Goal: Transaction & Acquisition: Purchase product/service

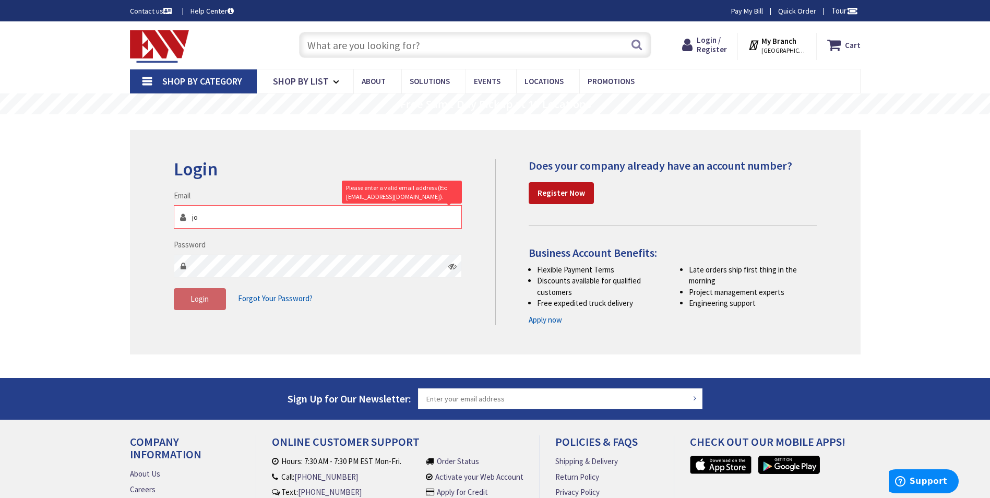
type input "[PERSON_NAME][EMAIL_ADDRESS][DOMAIN_NAME]"
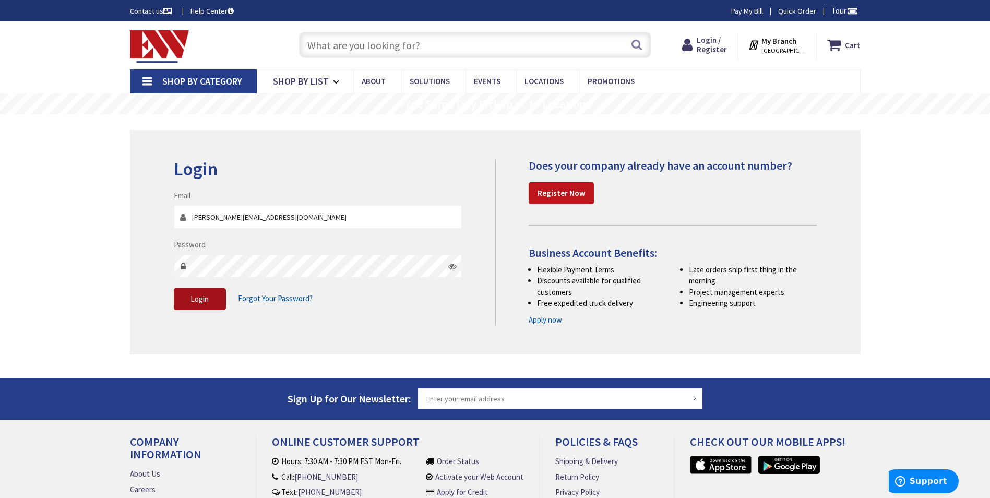
click at [211, 302] on button "Login" at bounding box center [200, 299] width 52 height 22
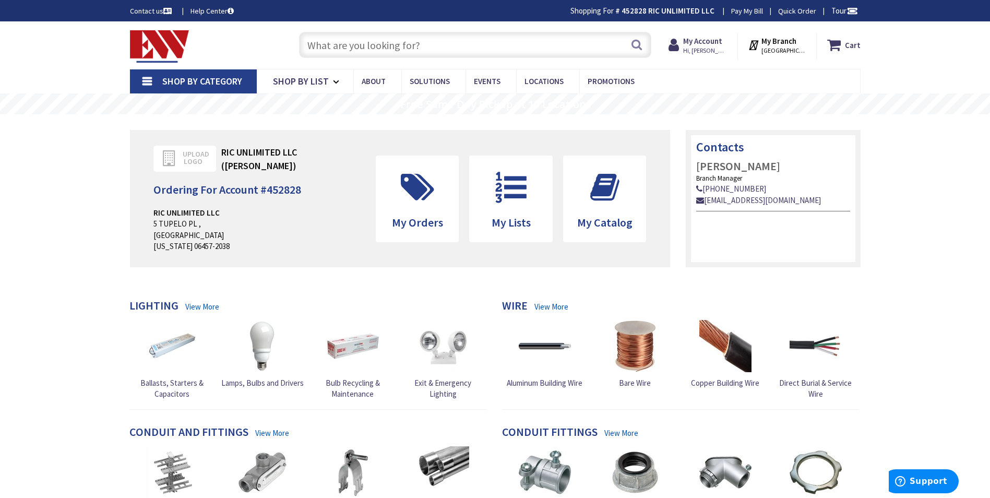
click at [398, 50] on input "text" at bounding box center [475, 45] width 352 height 26
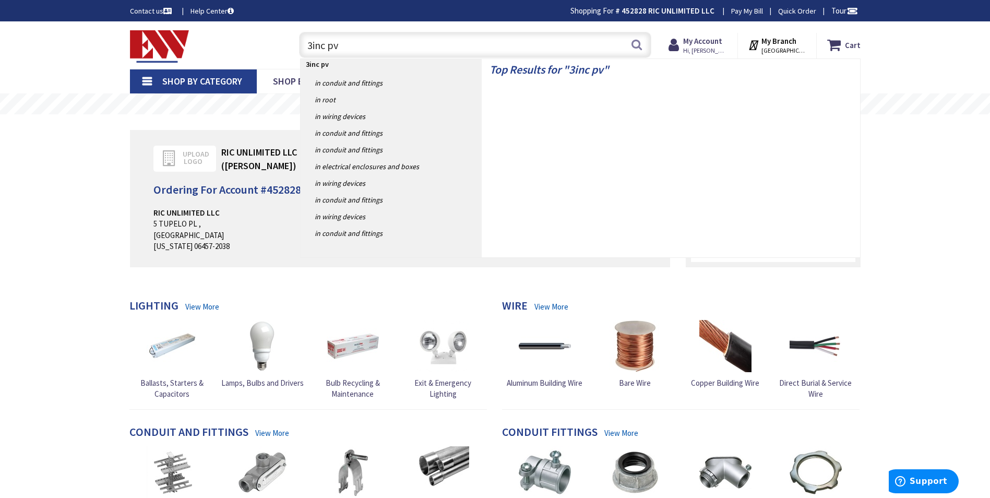
type input "3inc pvc"
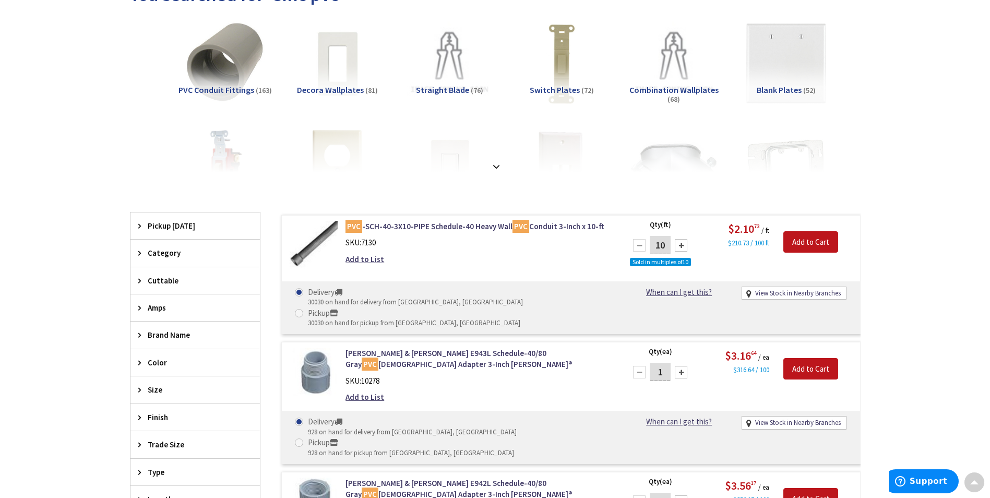
scroll to position [157, 0]
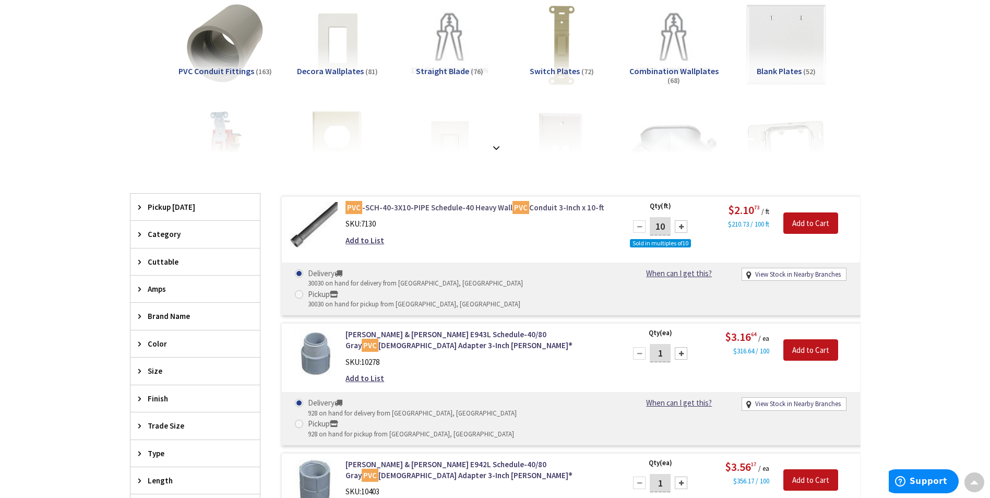
click at [470, 208] on link "PVC -SCH-40-3X10-PIPE Schedule-40 Heavy Wall PVC Conduit 3-Inch x 10-ft" at bounding box center [478, 207] width 266 height 11
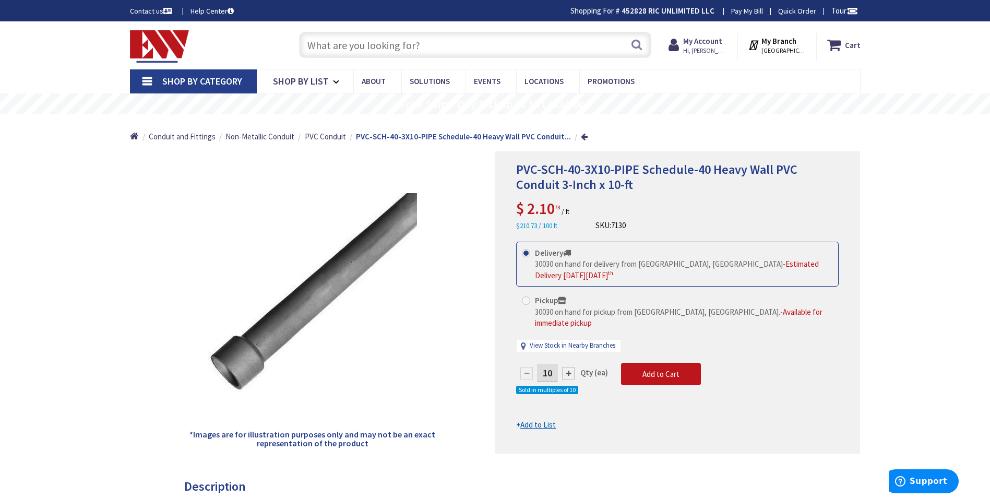
drag, startPoint x: 552, startPoint y: 362, endPoint x: 528, endPoint y: 360, distance: 24.0
click at [528, 363] on div "10" at bounding box center [547, 373] width 63 height 21
type input "300"
click at [672, 365] on form "This product is Discontinued Delivery 30030 on hand for delivery from Middletow…" at bounding box center [677, 336] width 322 height 189
click at [664, 369] on span "Add to Cart" at bounding box center [660, 374] width 37 height 10
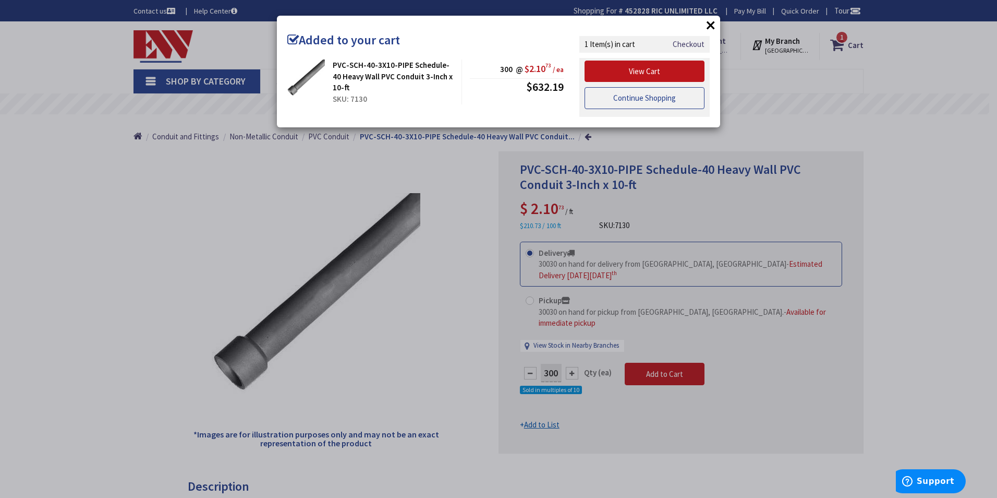
click at [638, 99] on link "Continue Shopping" at bounding box center [645, 98] width 120 height 22
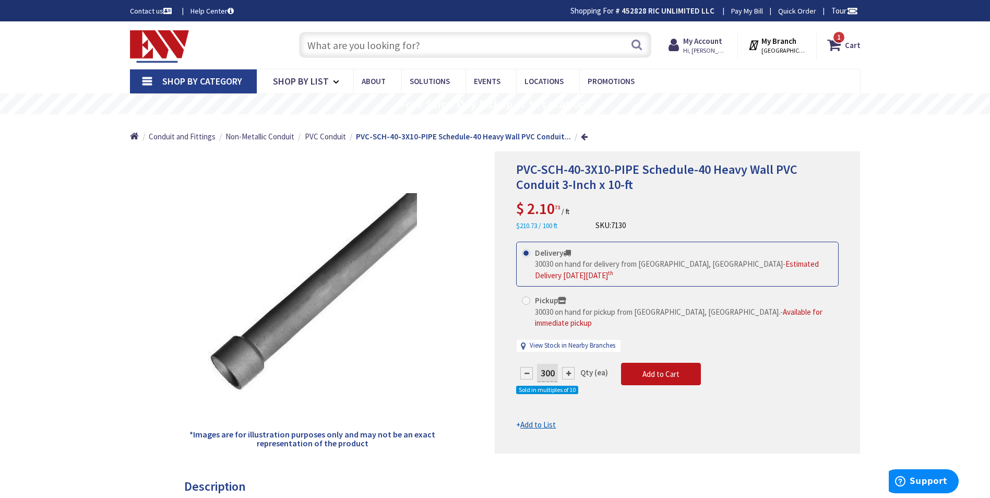
click at [420, 50] on input "text" at bounding box center [475, 45] width 352 height 26
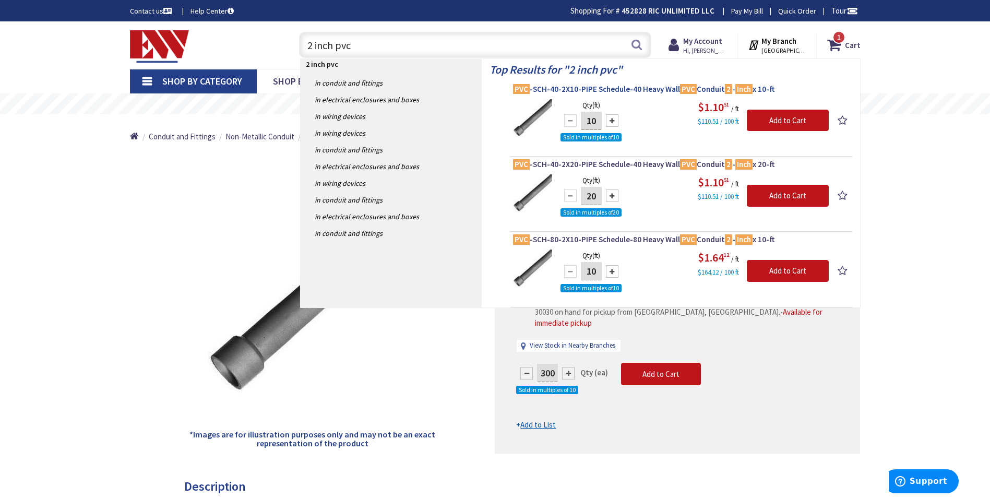
type input "2 inch pvc"
click at [643, 89] on span "PVC -SCH-40-2X10-PIPE Schedule-40 Heavy Wall PVC Conduit 2 - Inch x 10-ft" at bounding box center [681, 89] width 336 height 10
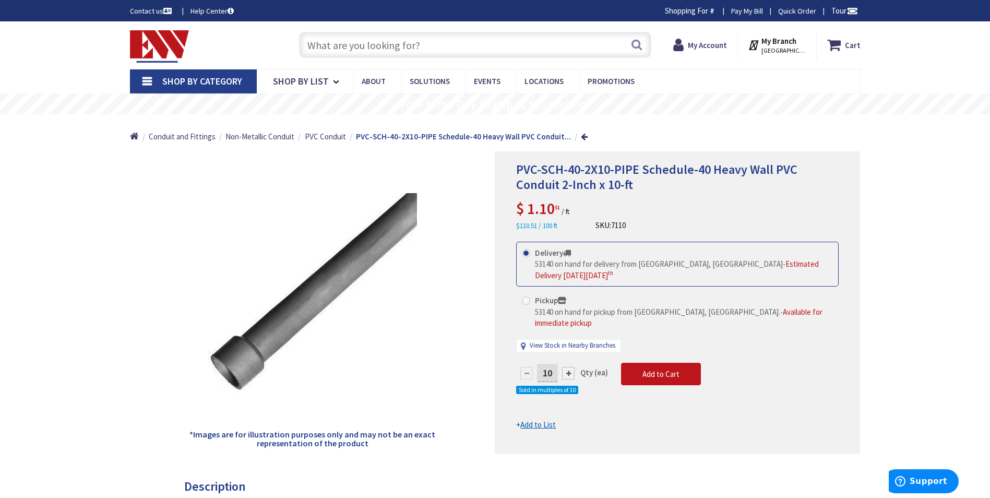
click at [567, 367] on div at bounding box center [568, 373] width 13 height 13
click at [567, 364] on div at bounding box center [677, 302] width 364 height 301
click at [568, 367] on div at bounding box center [568, 373] width 13 height 13
click at [568, 363] on div at bounding box center [677, 302] width 364 height 301
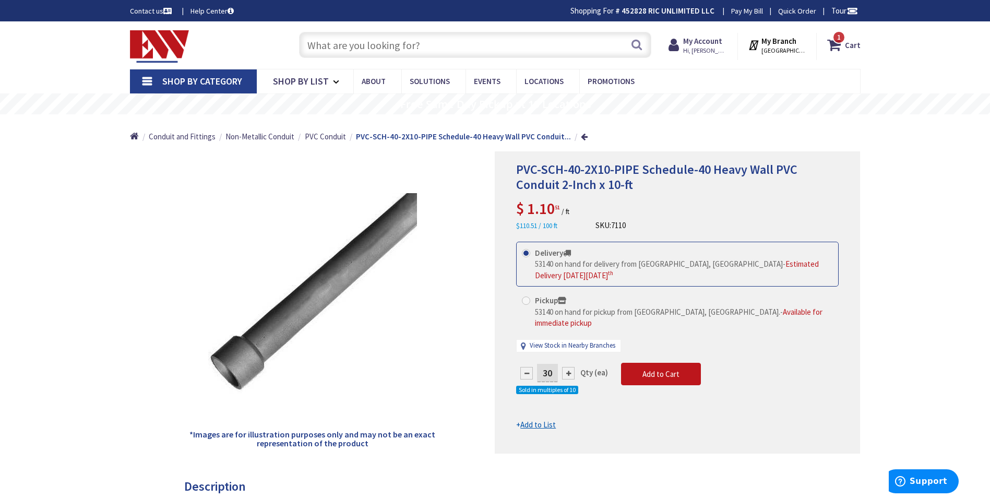
click at [568, 367] on div at bounding box center [568, 373] width 13 height 13
type input "60"
click at [671, 369] on span "Add to Cart" at bounding box center [660, 374] width 37 height 10
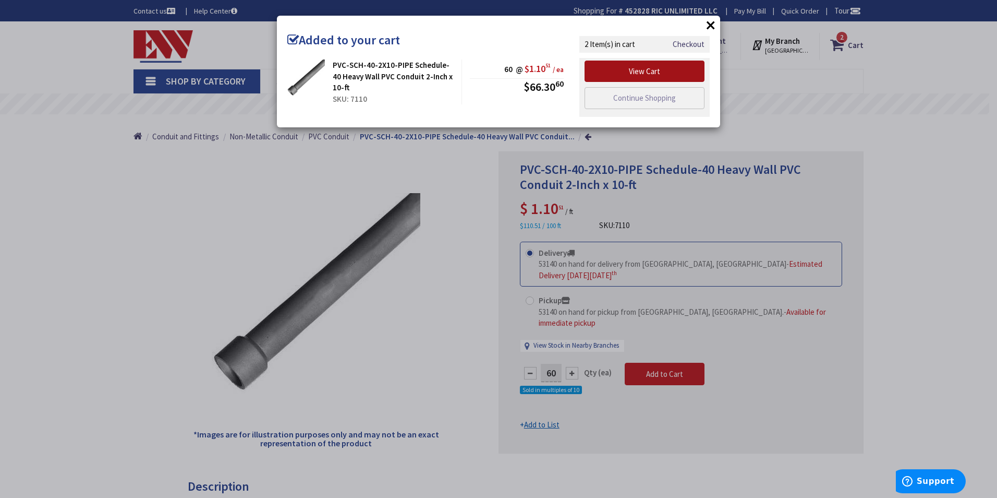
click at [668, 73] on link "View Cart" at bounding box center [645, 72] width 120 height 22
